Goal: Information Seeking & Learning: Learn about a topic

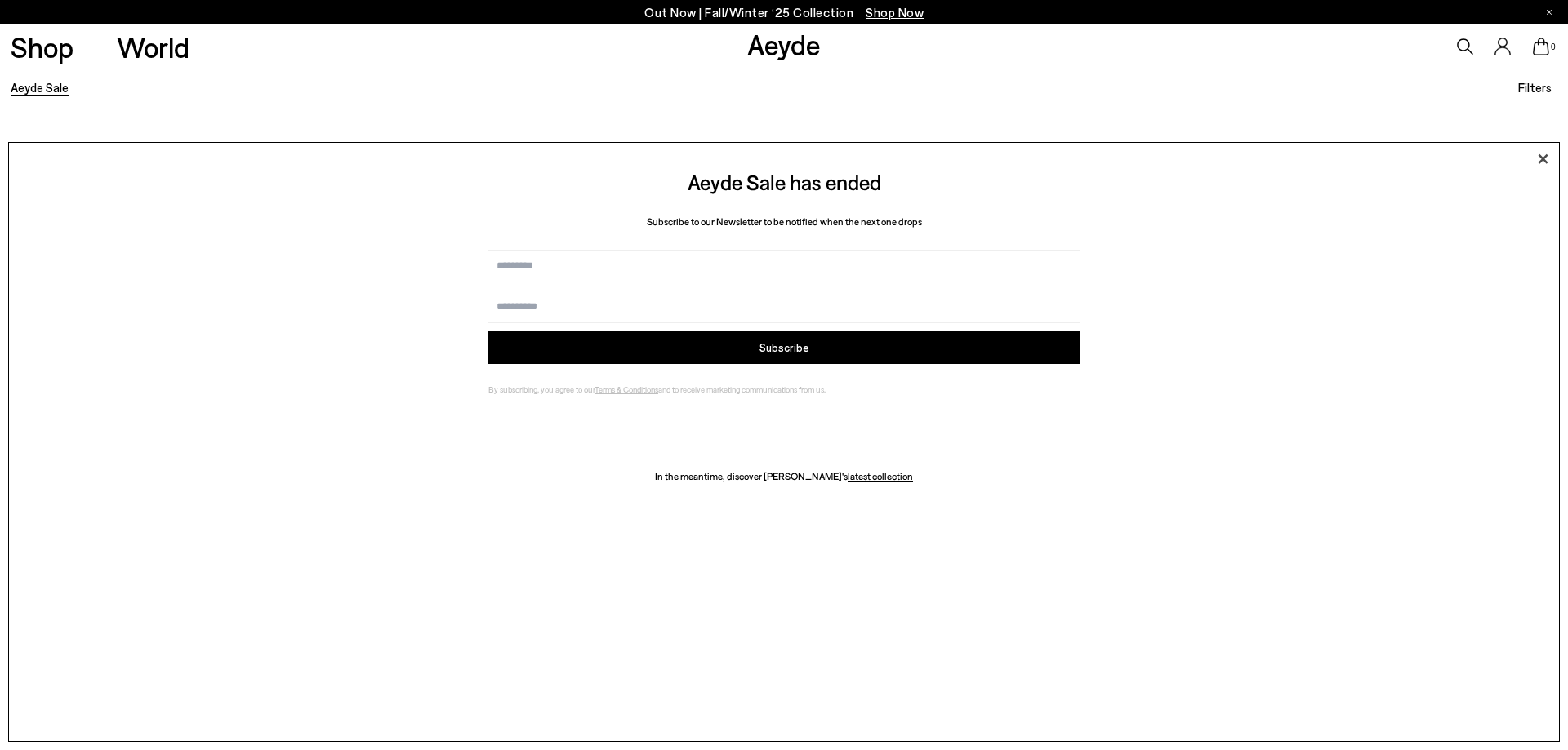
click at [1544, 162] on icon at bounding box center [1542, 159] width 24 height 24
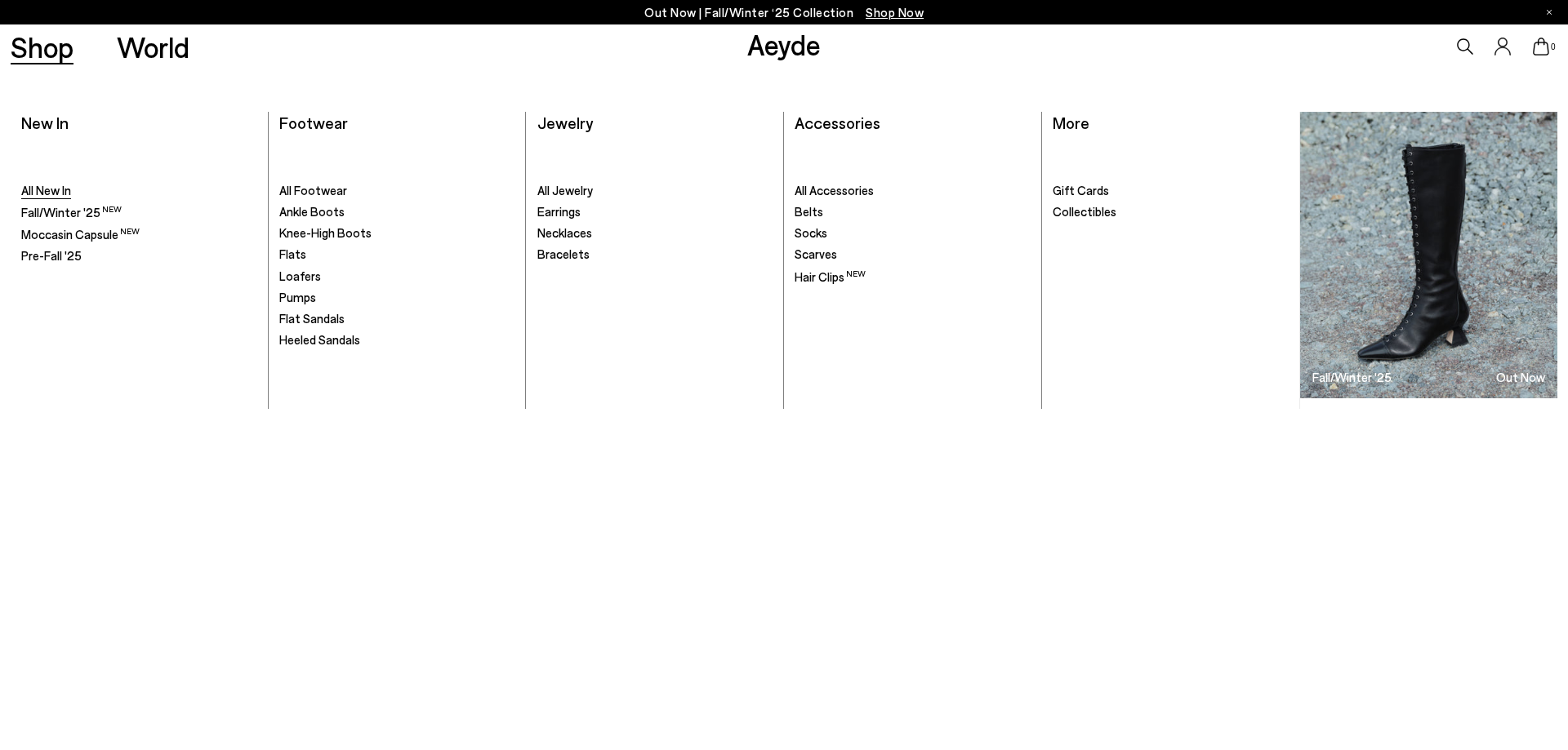
click at [38, 196] on span "All New In" at bounding box center [46, 191] width 50 height 15
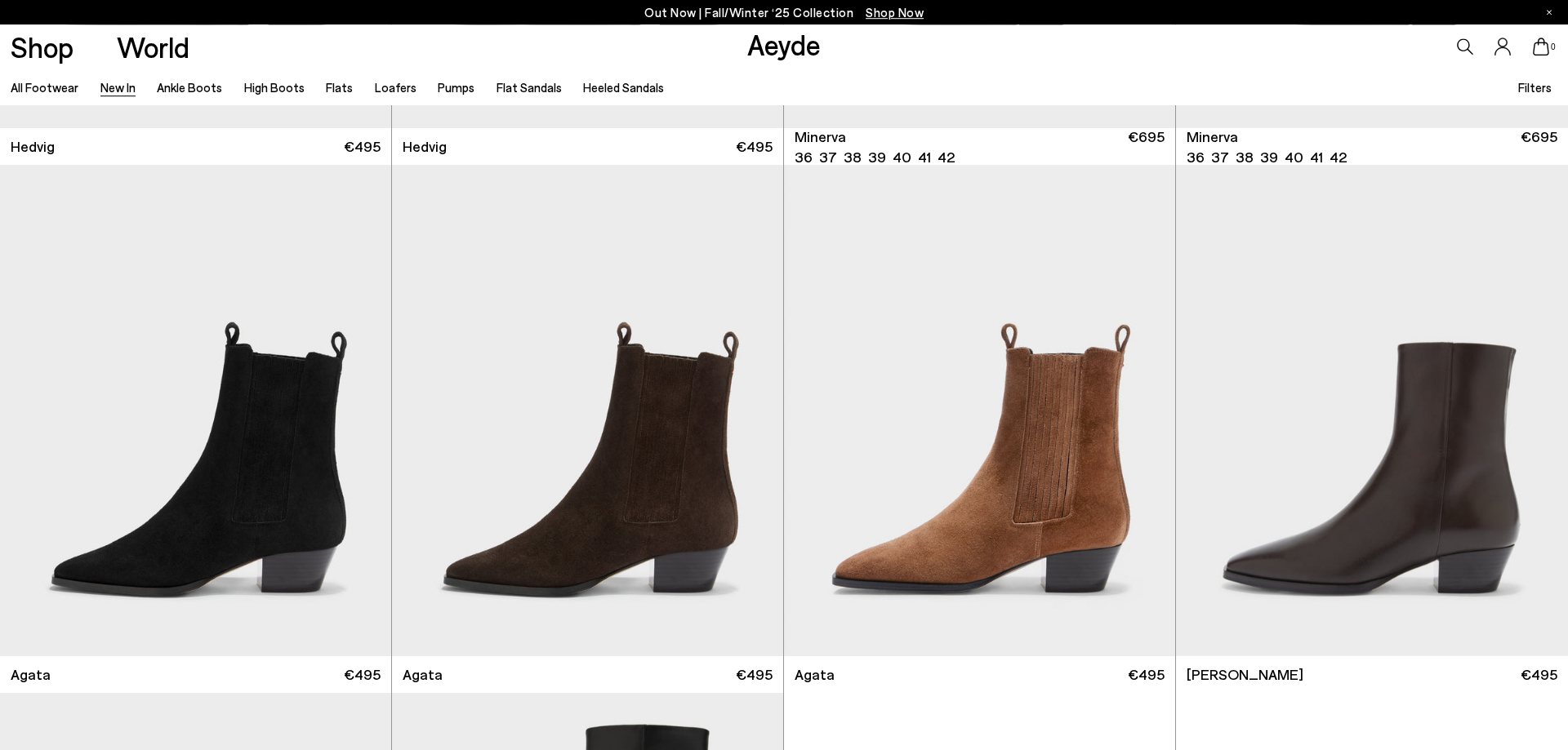
scroll to position [617, 0]
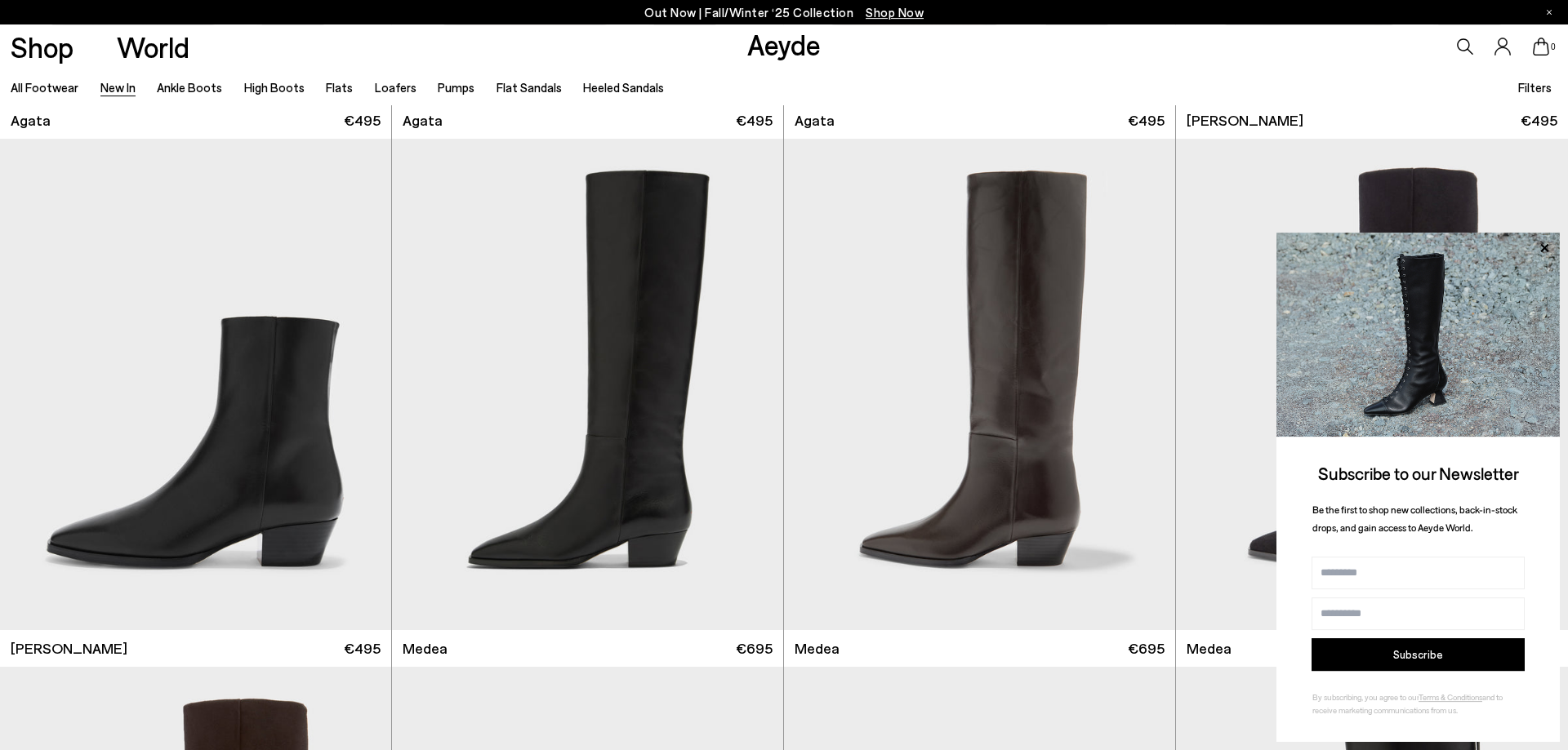
scroll to position [984, 0]
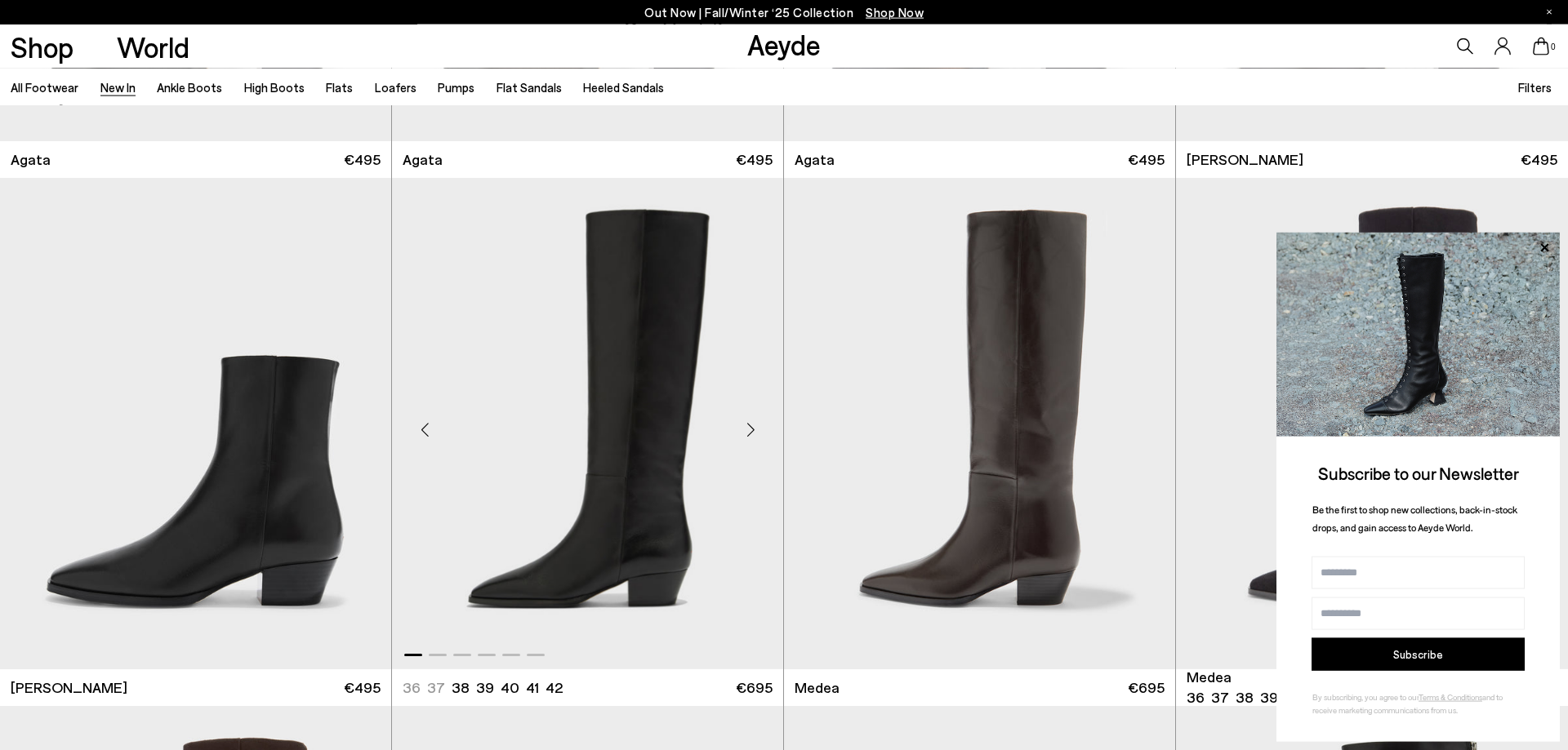
click at [627, 548] on img "1 / 6" at bounding box center [588, 424] width 391 height 492
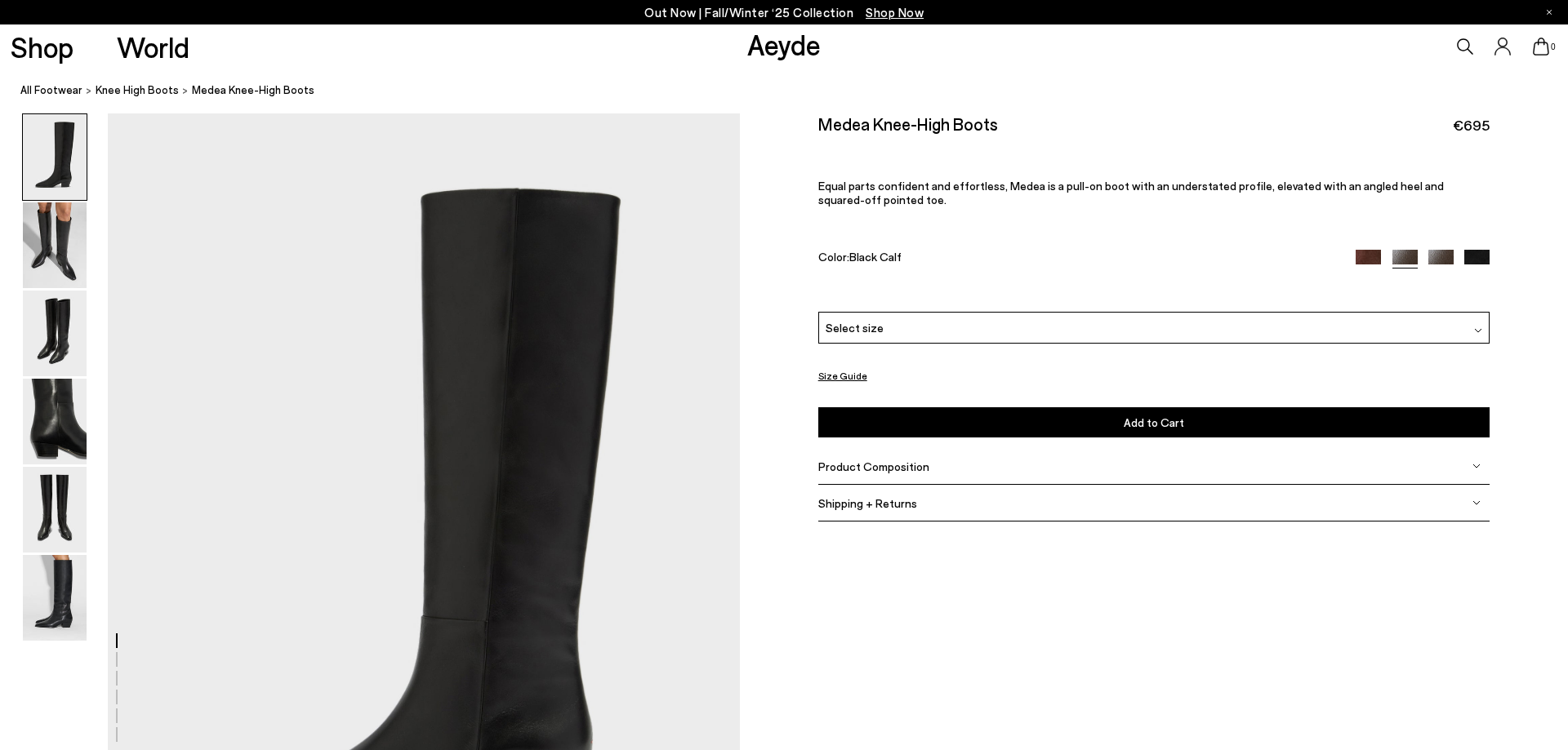
click at [49, 249] on img at bounding box center [54, 245] width 64 height 86
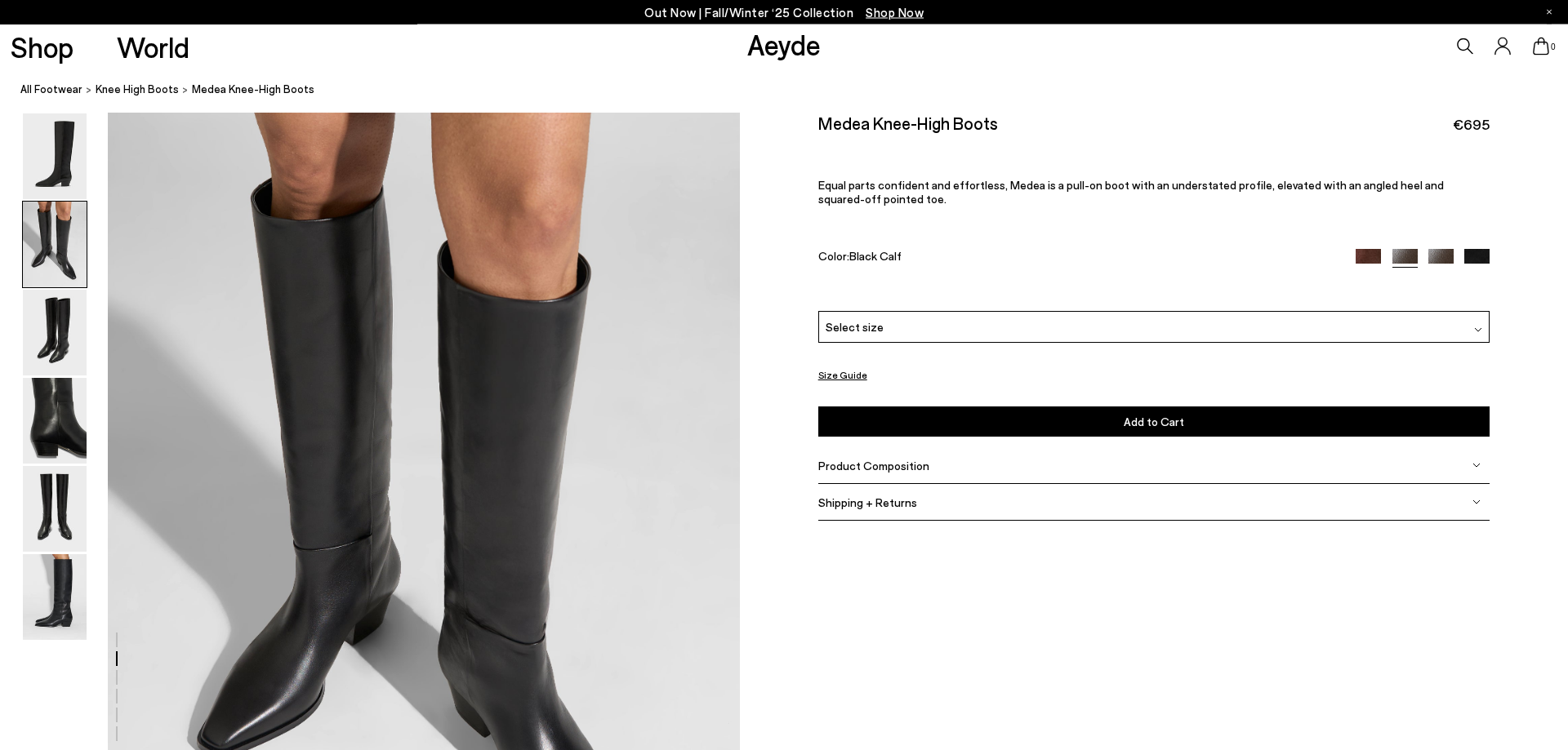
scroll to position [847, 0]
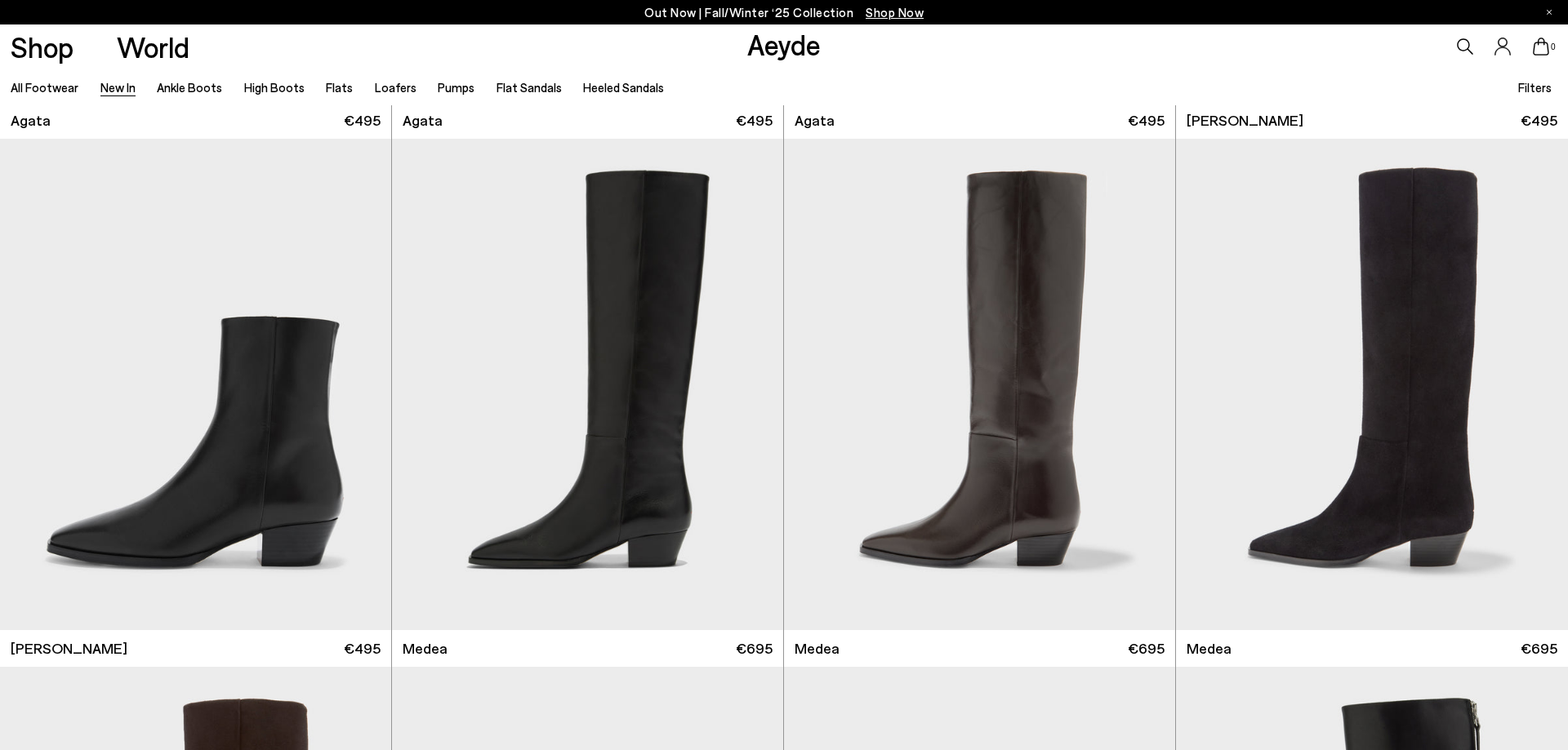
scroll to position [1023, 0]
click at [35, 87] on link "All Footwear" at bounding box center [44, 88] width 68 height 15
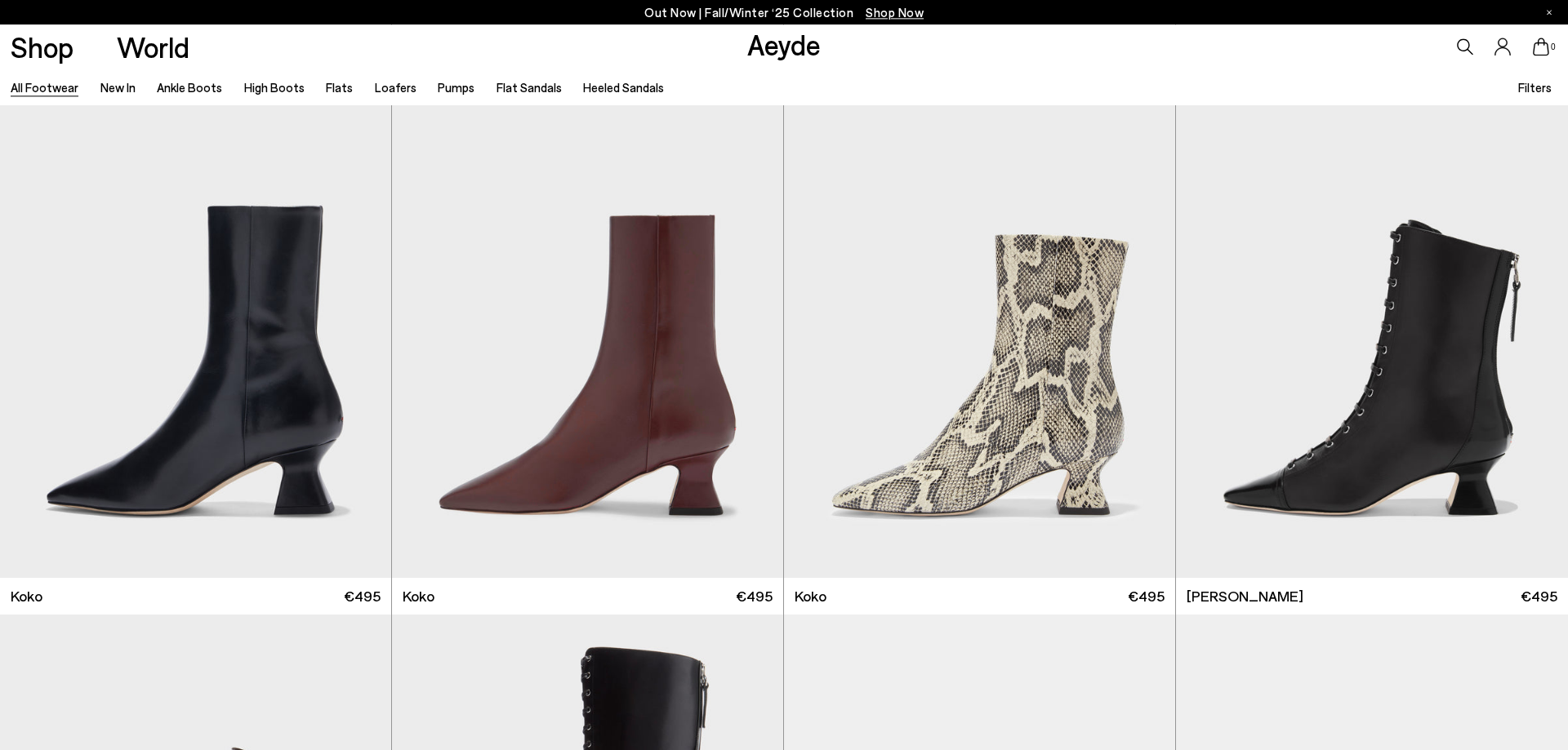
scroll to position [2666, 0]
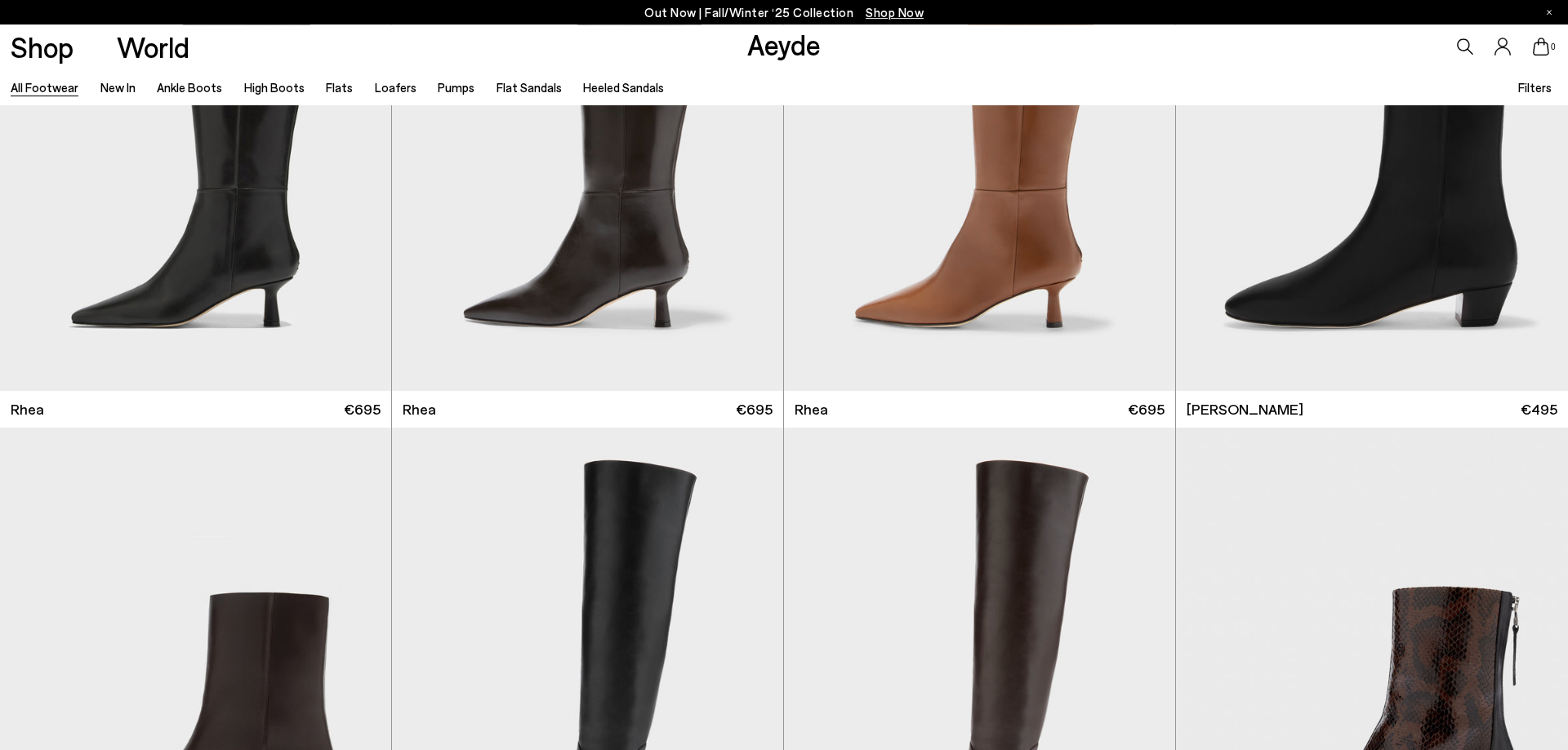
scroll to position [4456, 0]
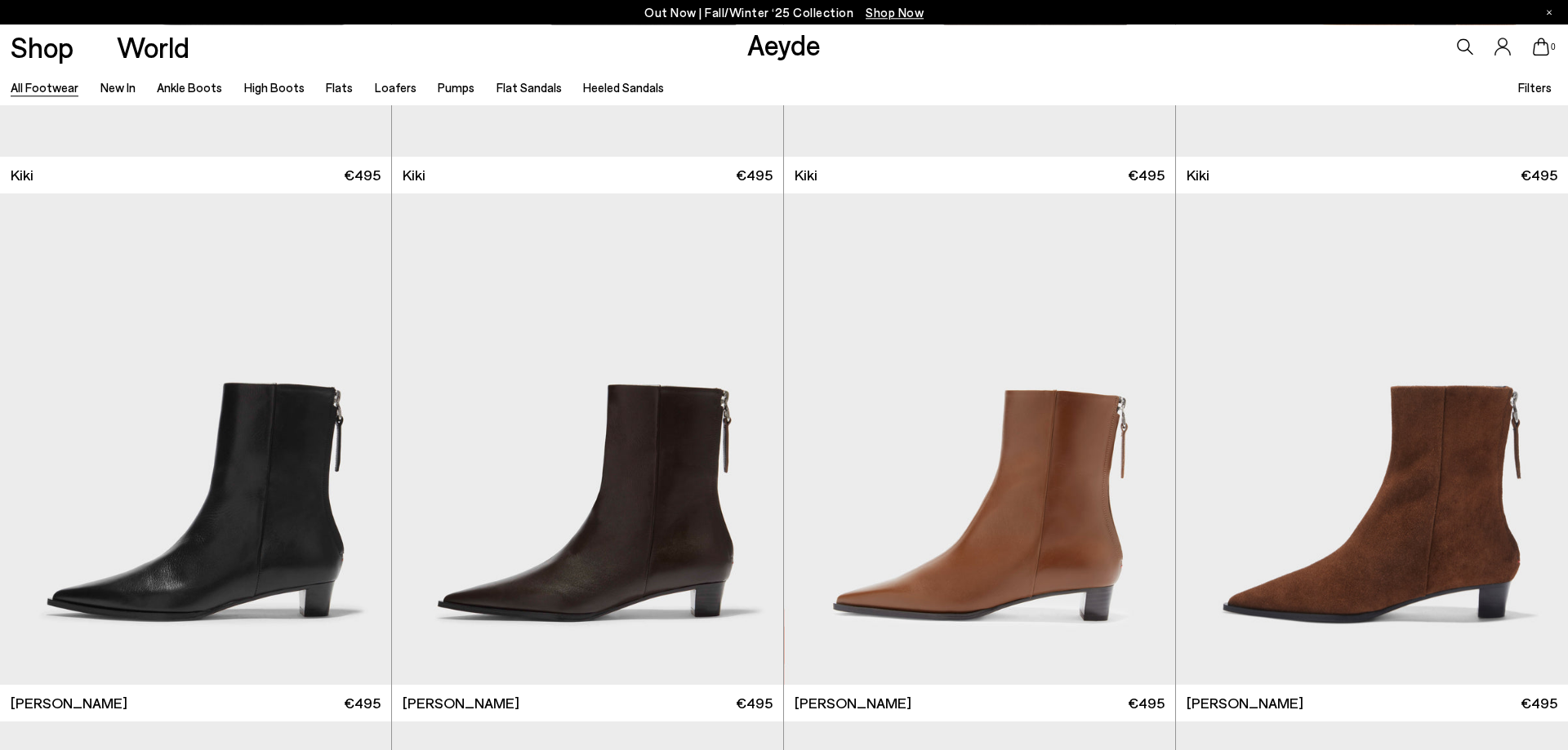
scroll to position [8979, 0]
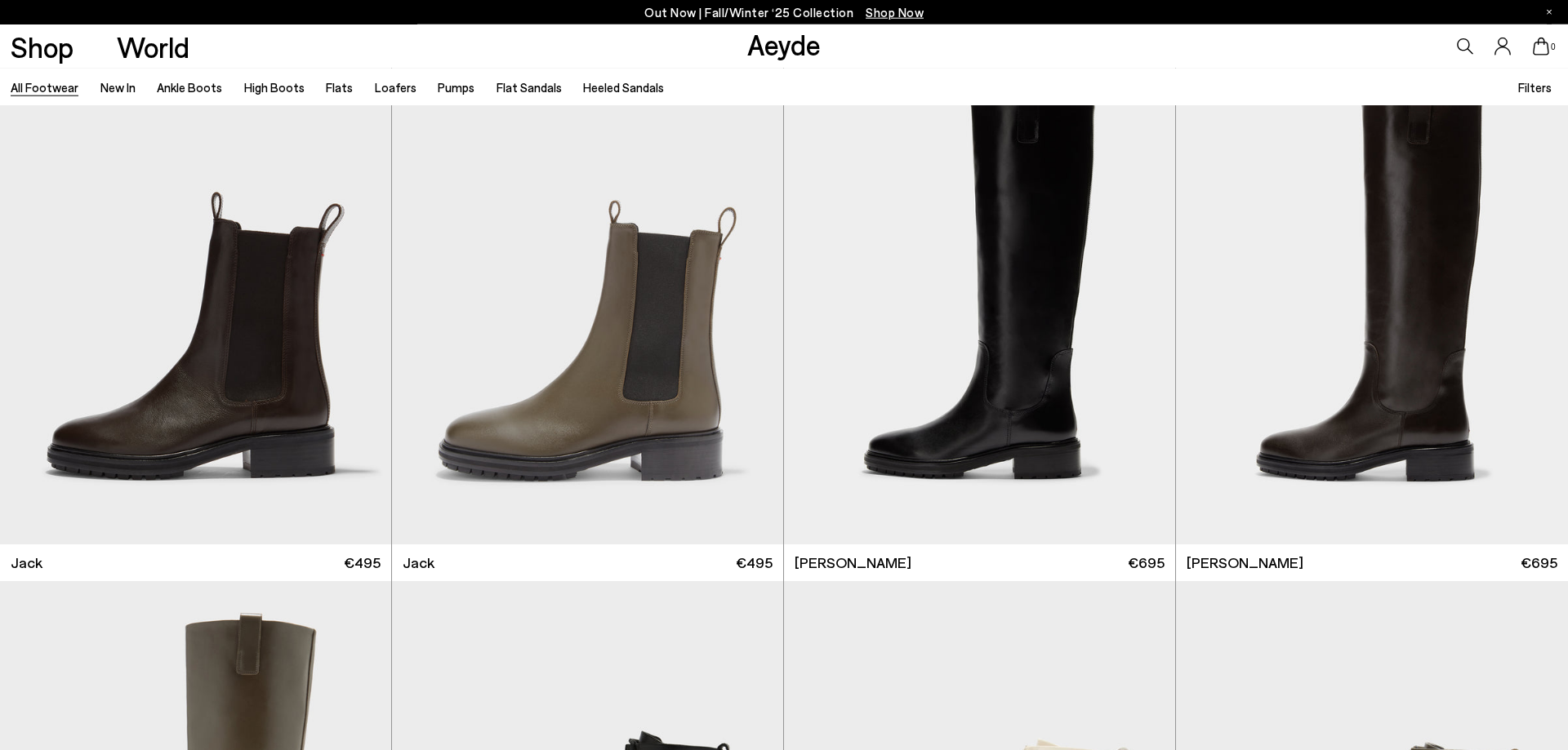
scroll to position [13216, 0]
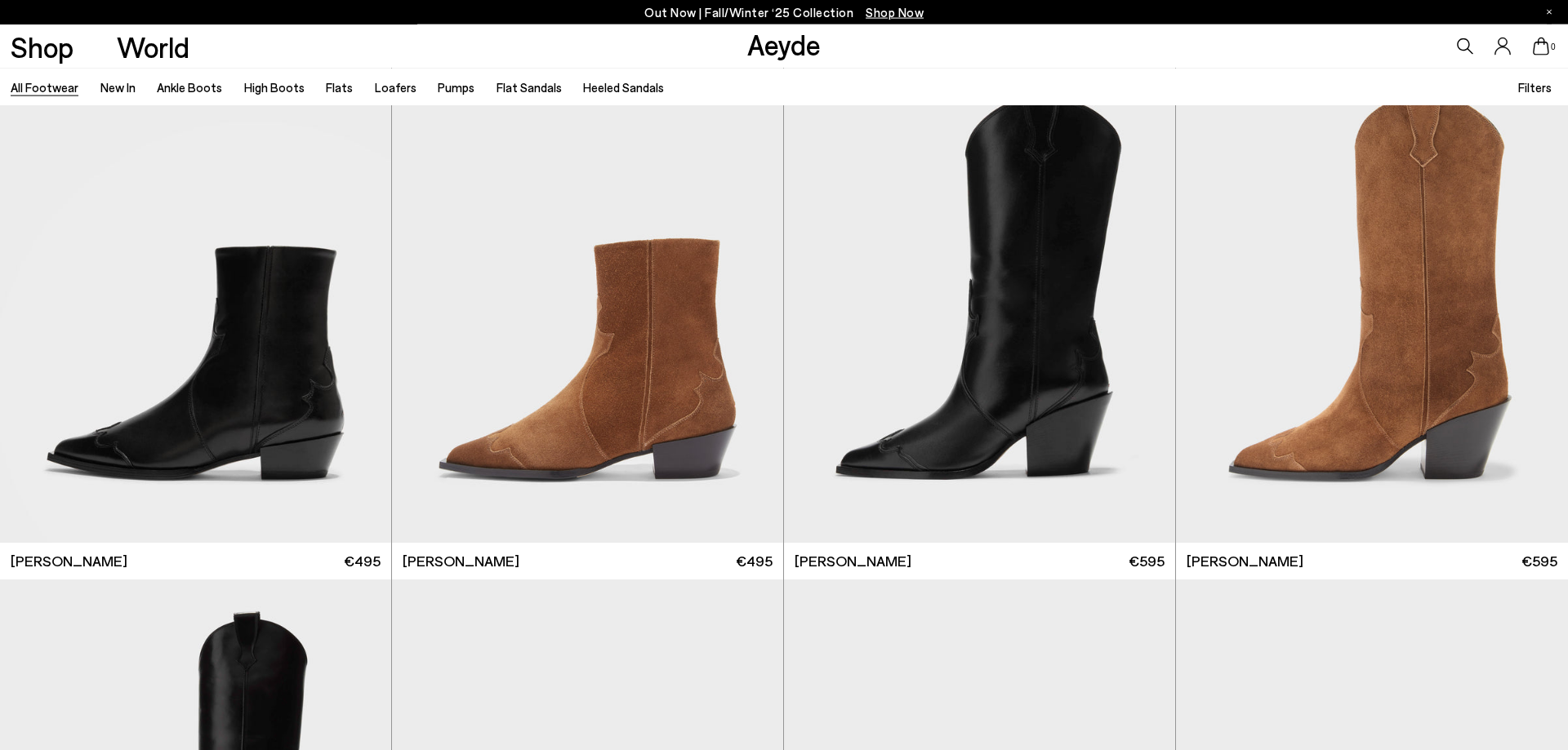
scroll to position [16517, 0]
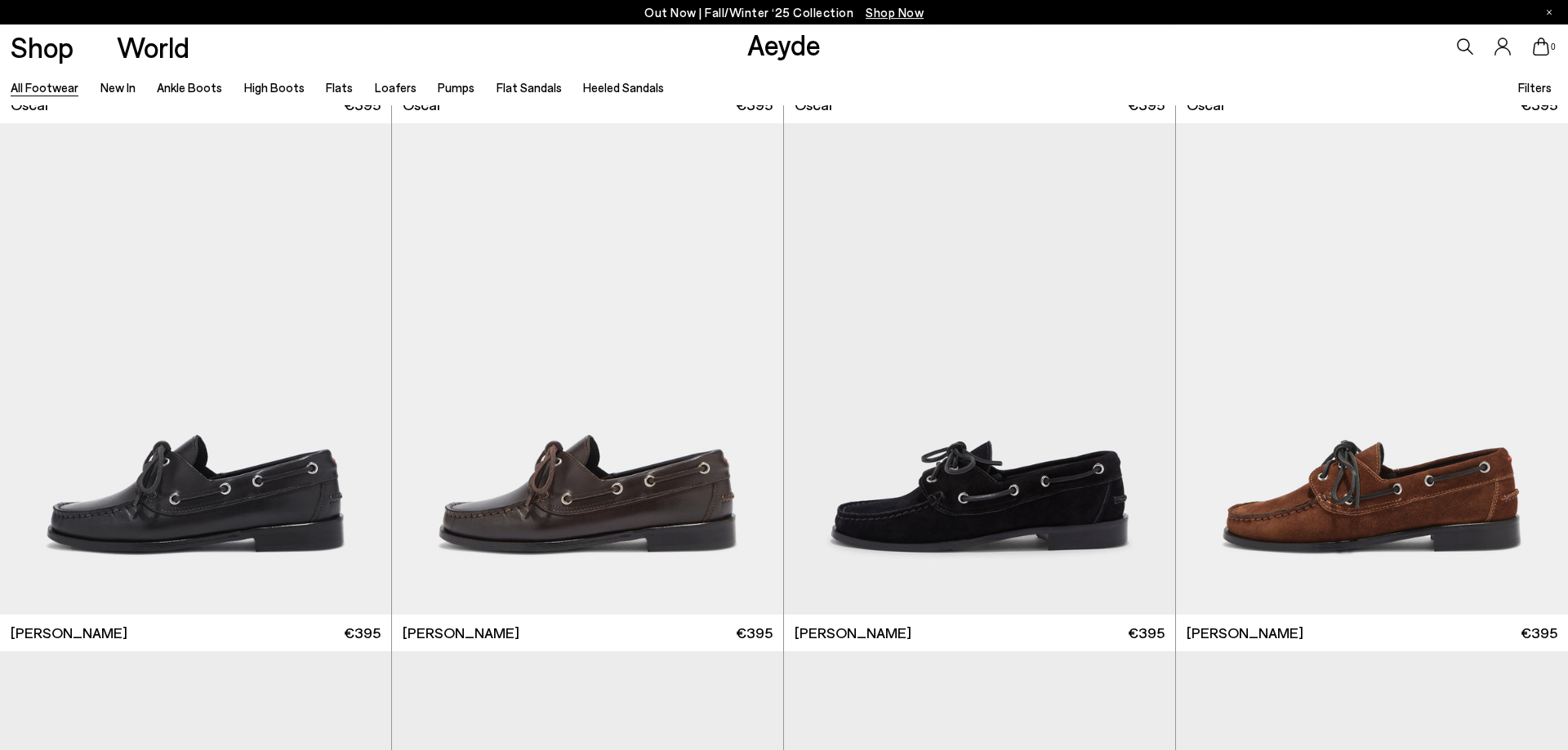
scroll to position [19603, 0]
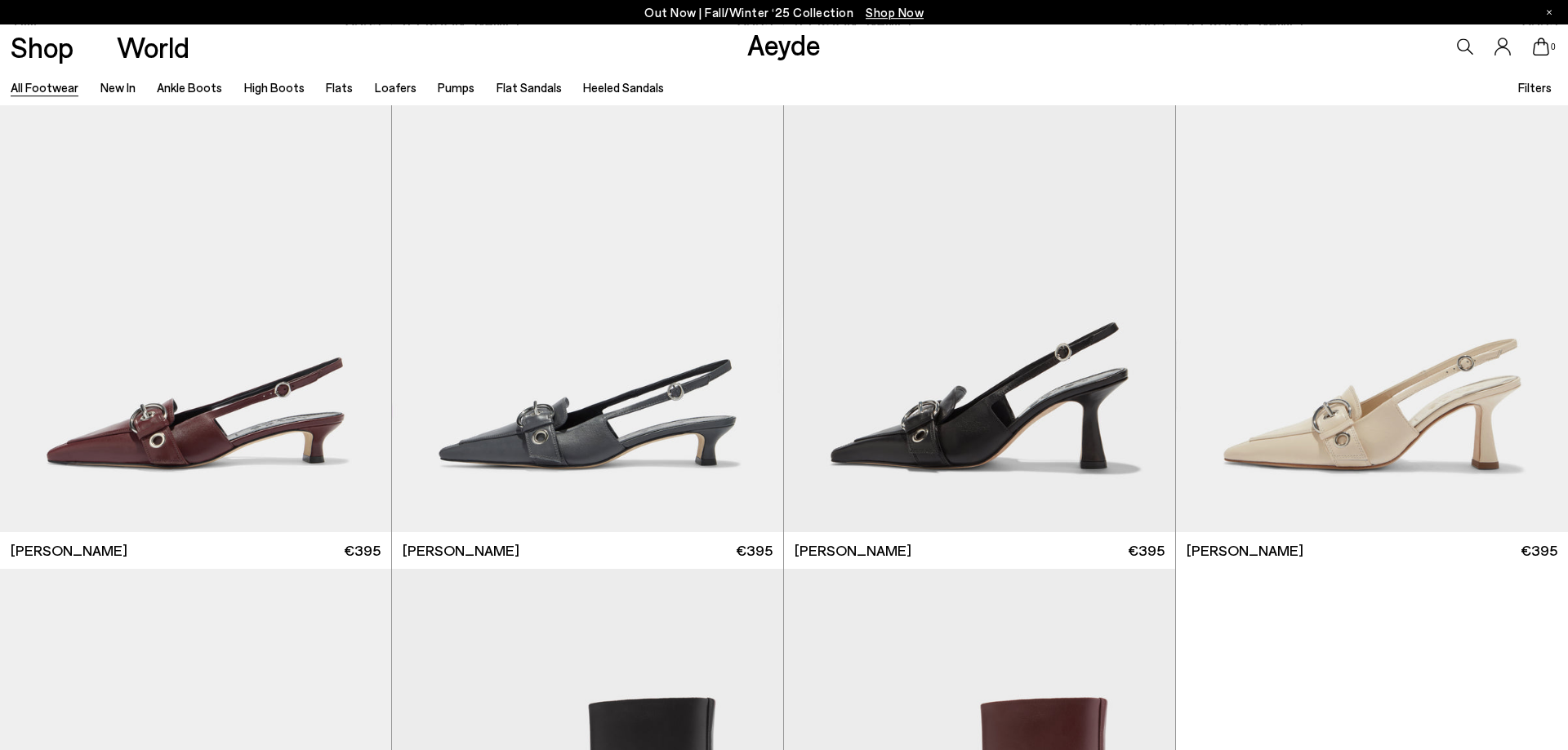
scroll to position [23315, 0]
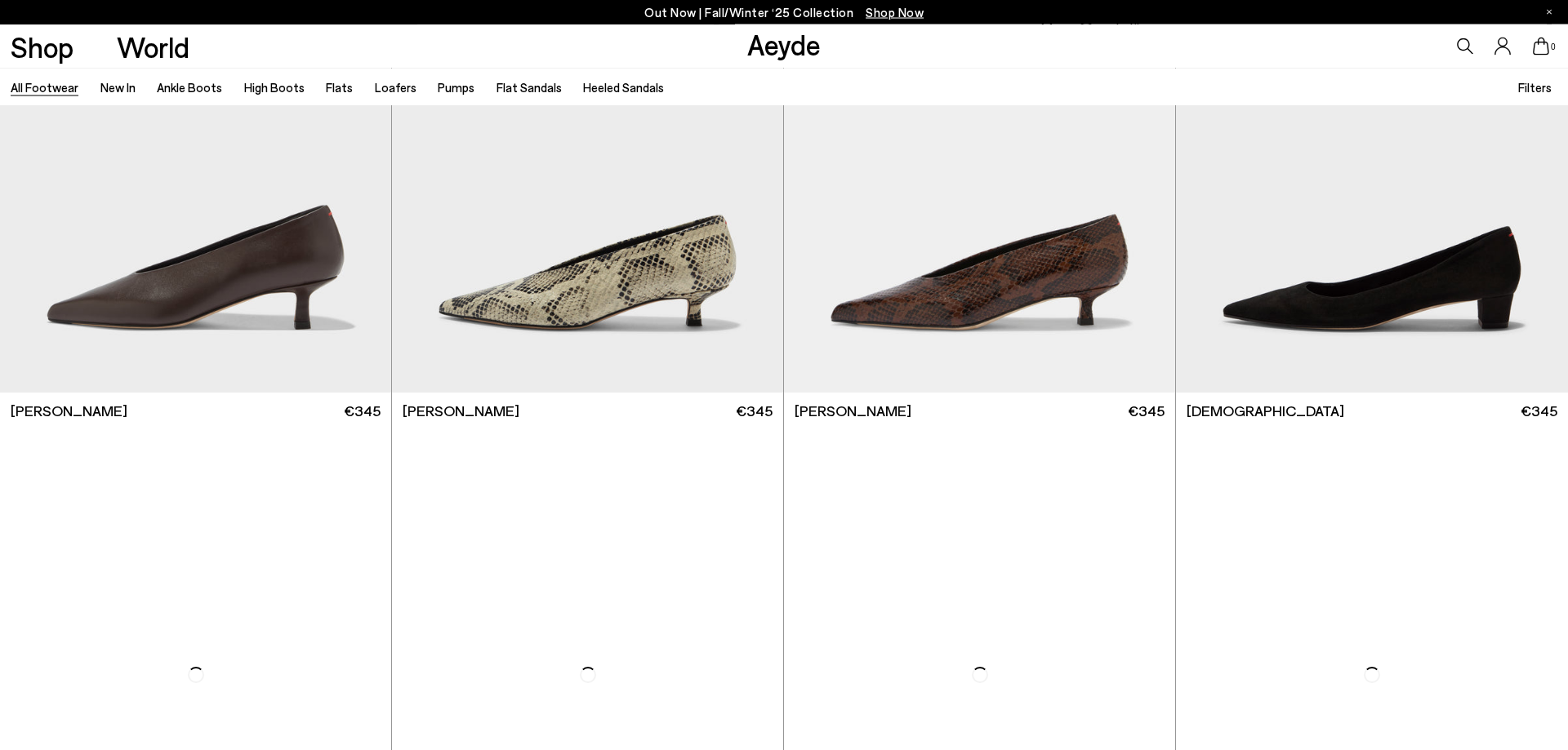
scroll to position [26390, 0]
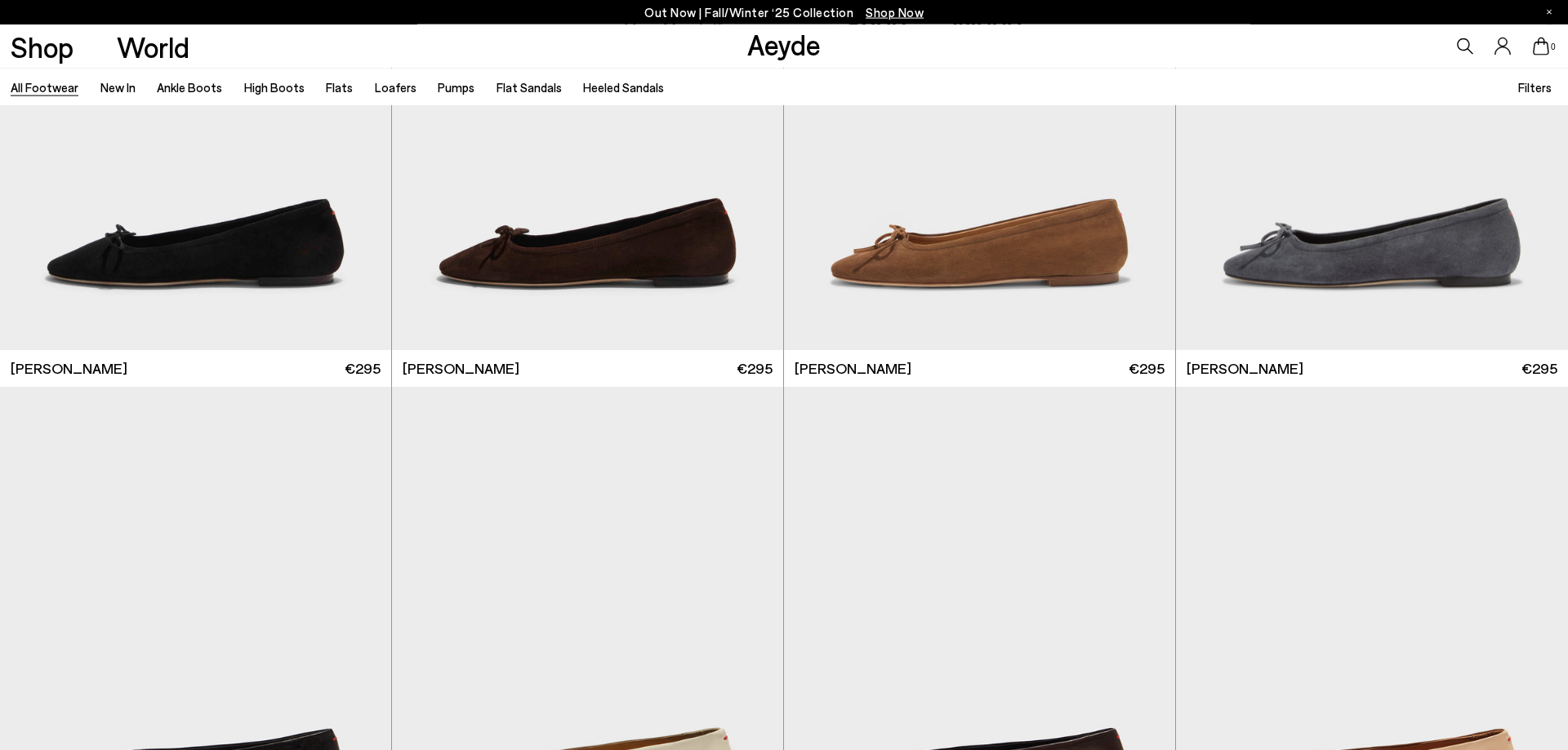
scroll to position [29475, 0]
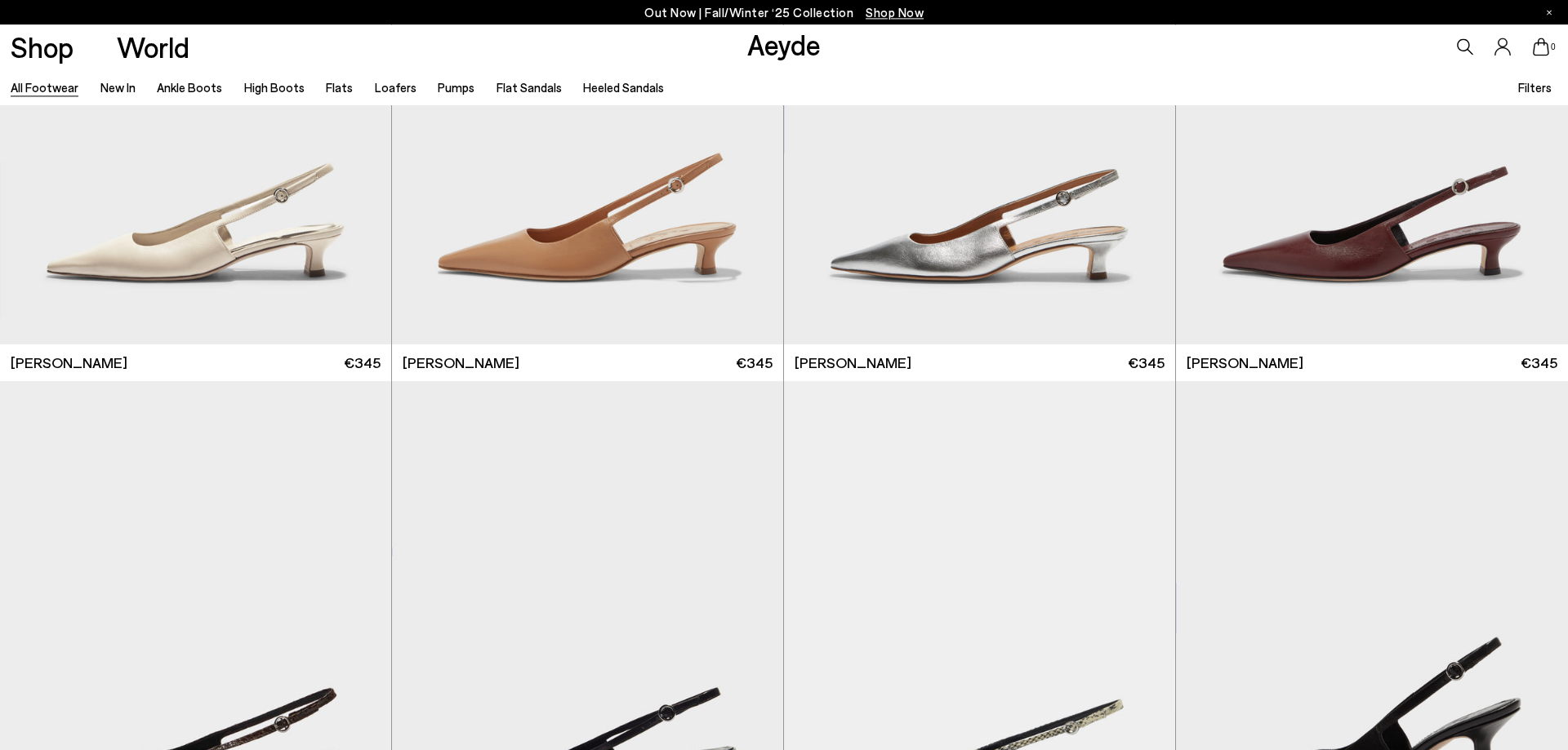
scroll to position [32560, 0]
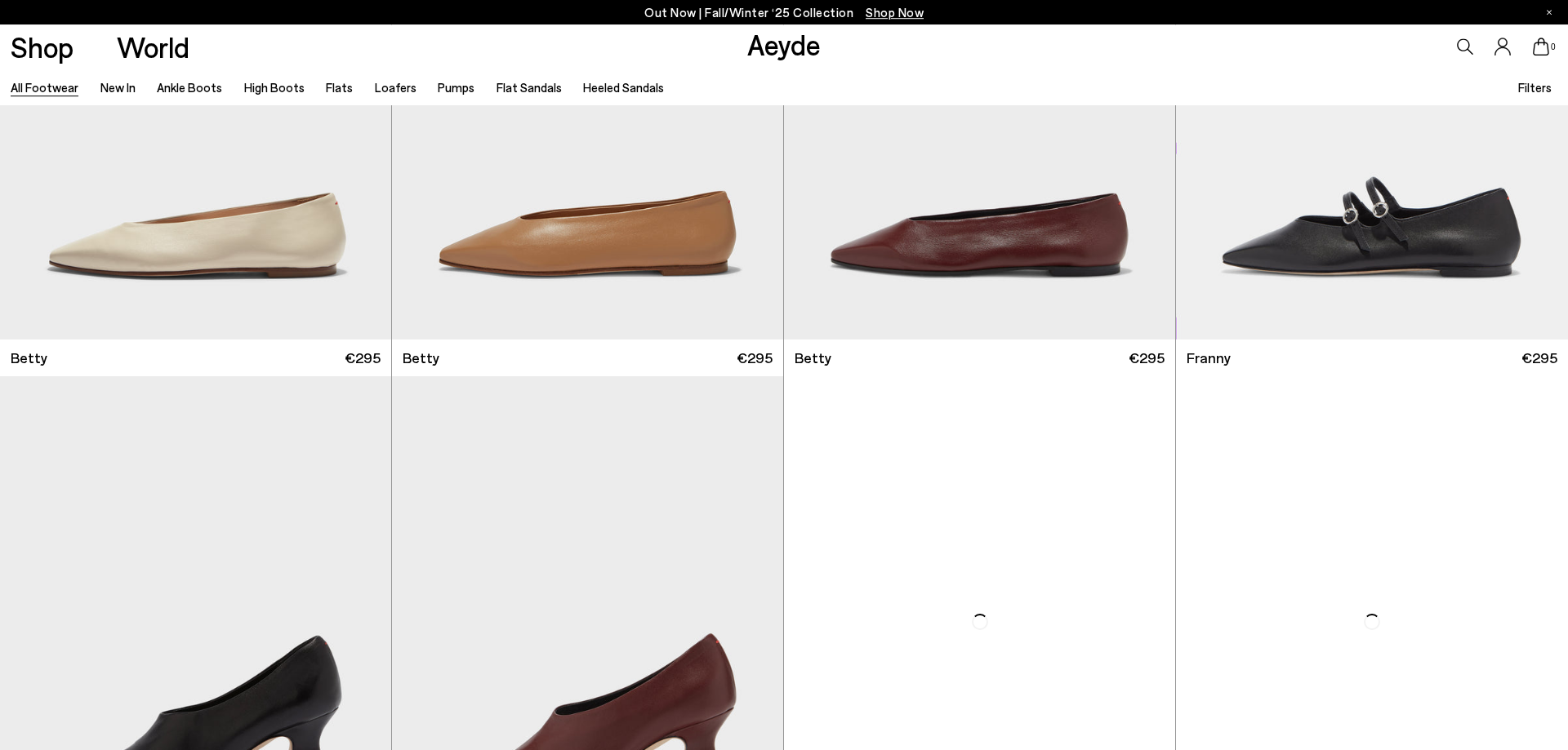
scroll to position [36217, 0]
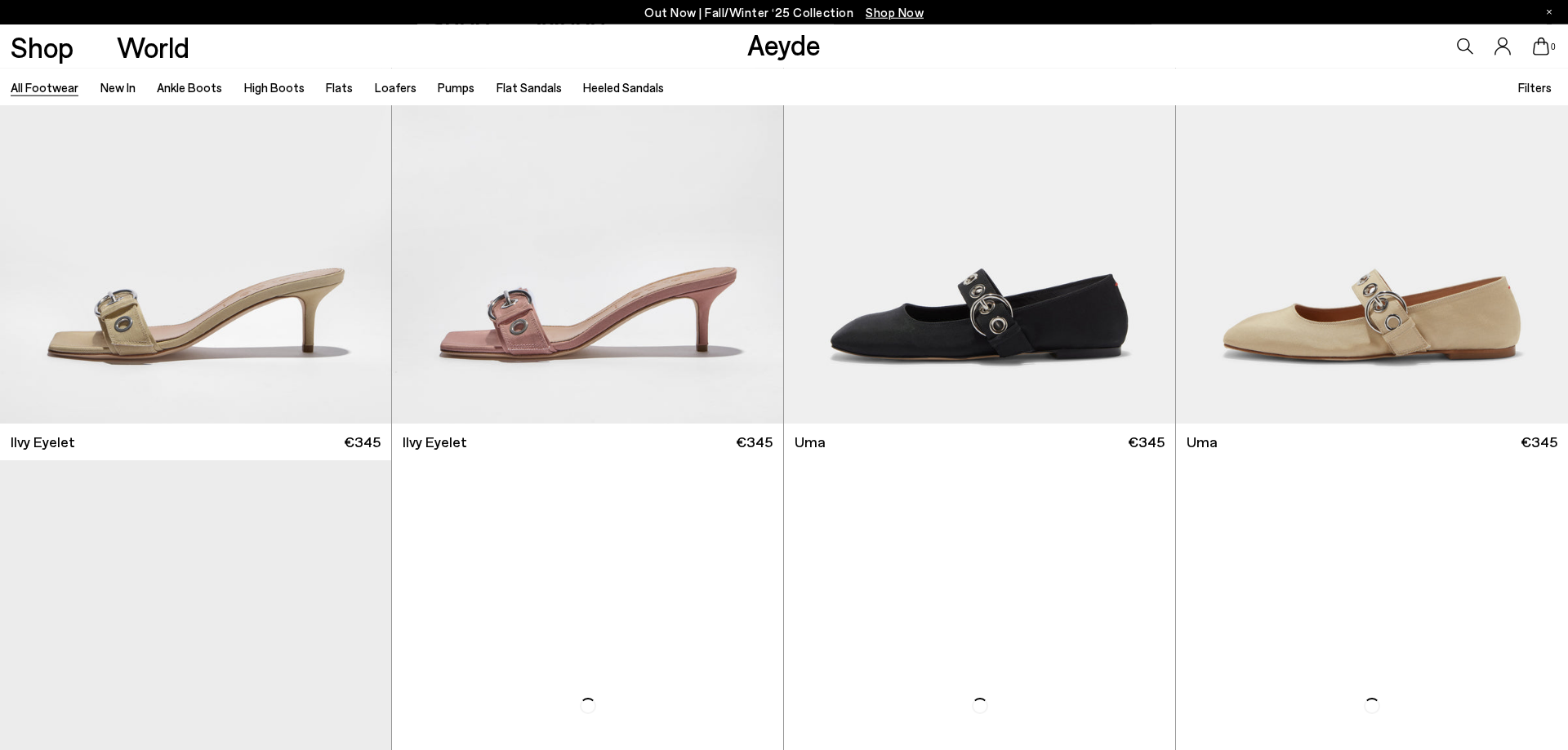
scroll to position [38762, 0]
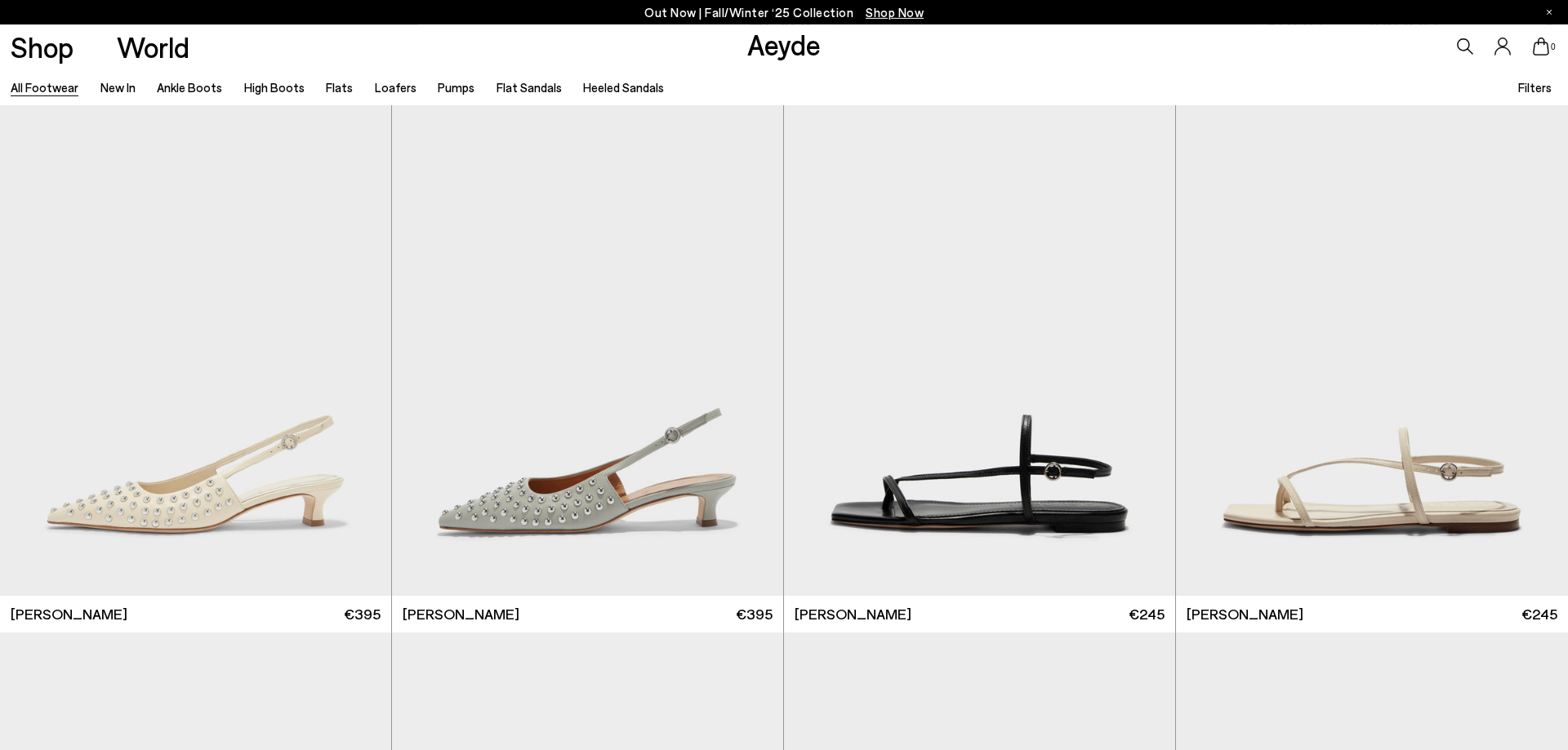
scroll to position [41816, 0]
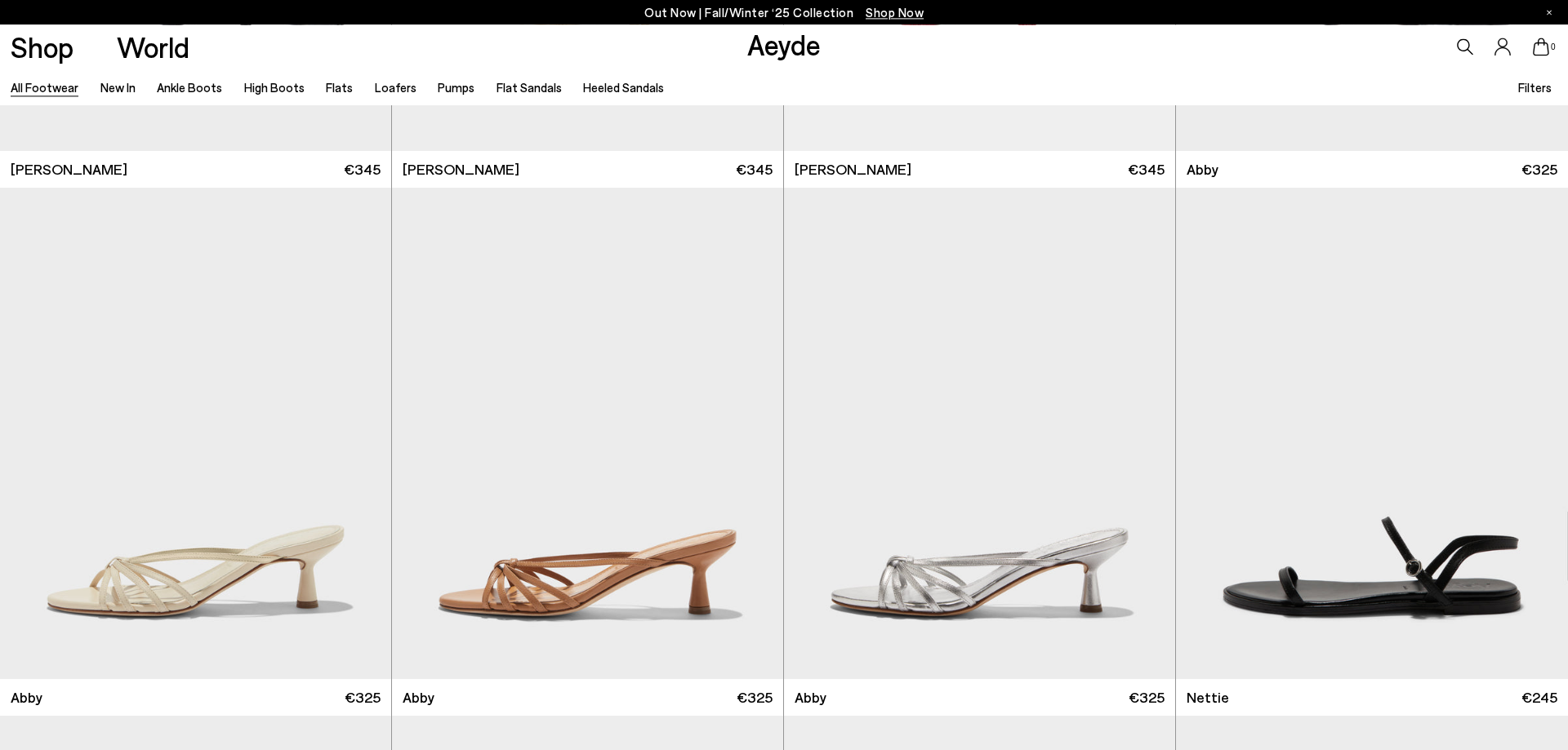
scroll to position [44901, 0]
